Goal: Task Accomplishment & Management: Manage account settings

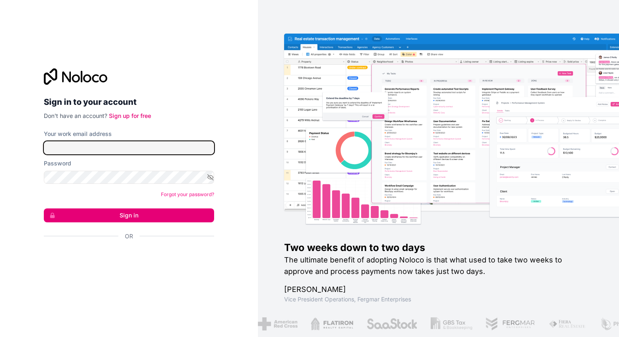
type input "**********"
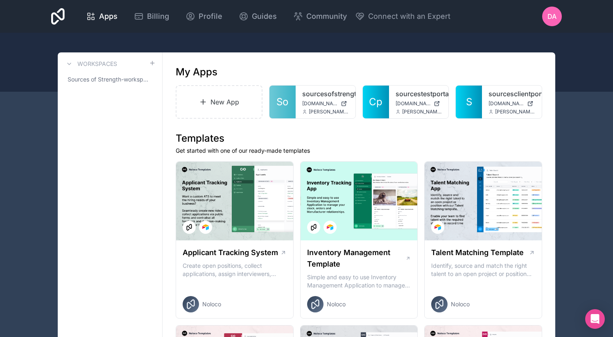
click at [551, 18] on span "DA" at bounding box center [552, 16] width 9 height 10
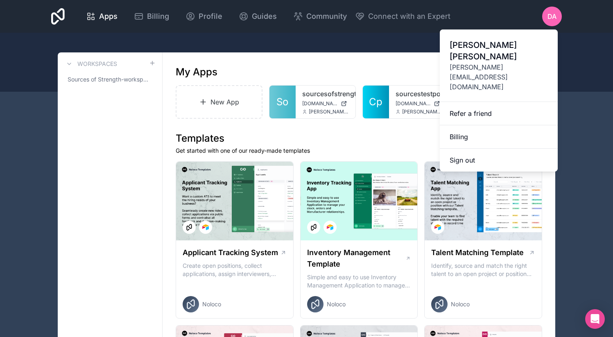
click at [476, 125] on link "Billing" at bounding box center [499, 136] width 118 height 23
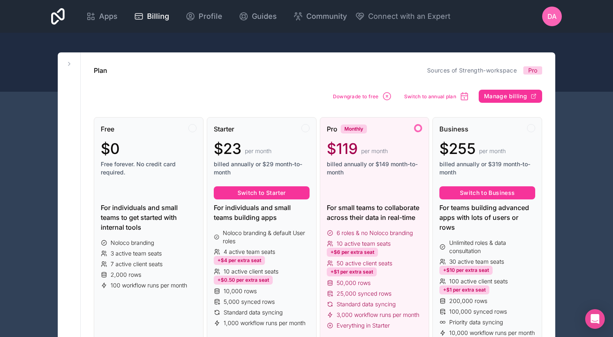
click at [506, 96] on span "Manage billing" at bounding box center [505, 96] width 43 height 7
